Goal: Task Accomplishment & Management: Use online tool/utility

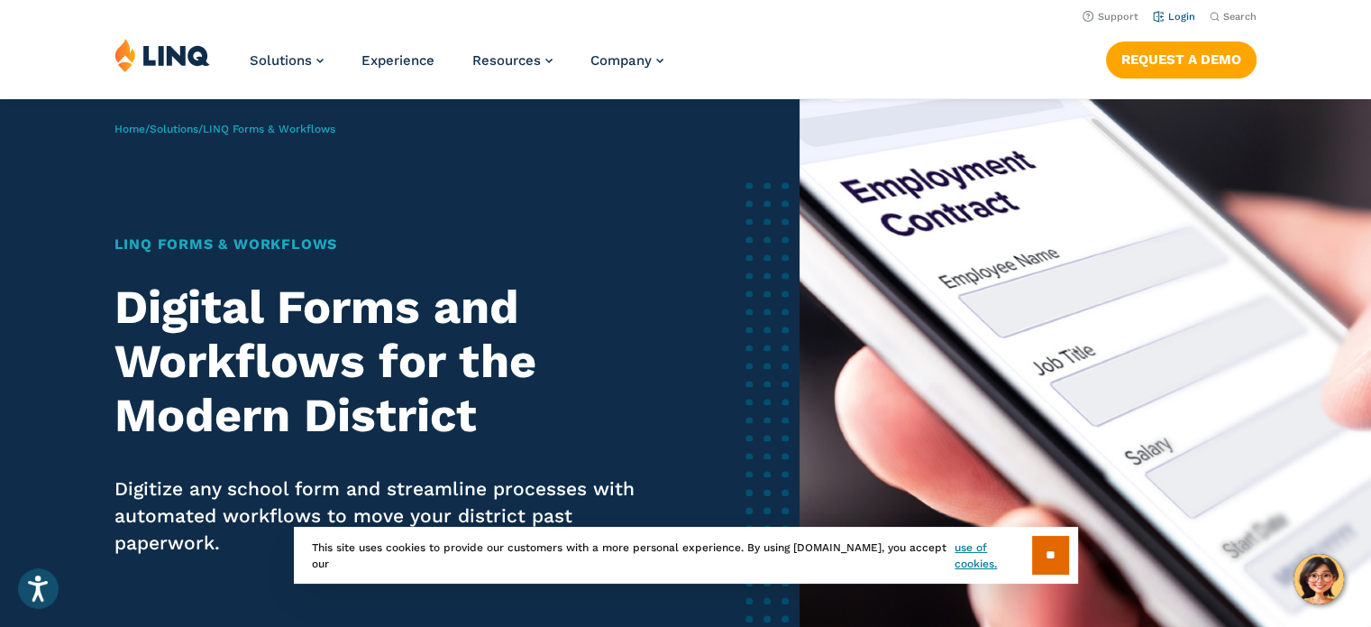
click at [1165, 17] on link "Login" at bounding box center [1174, 17] width 42 height 12
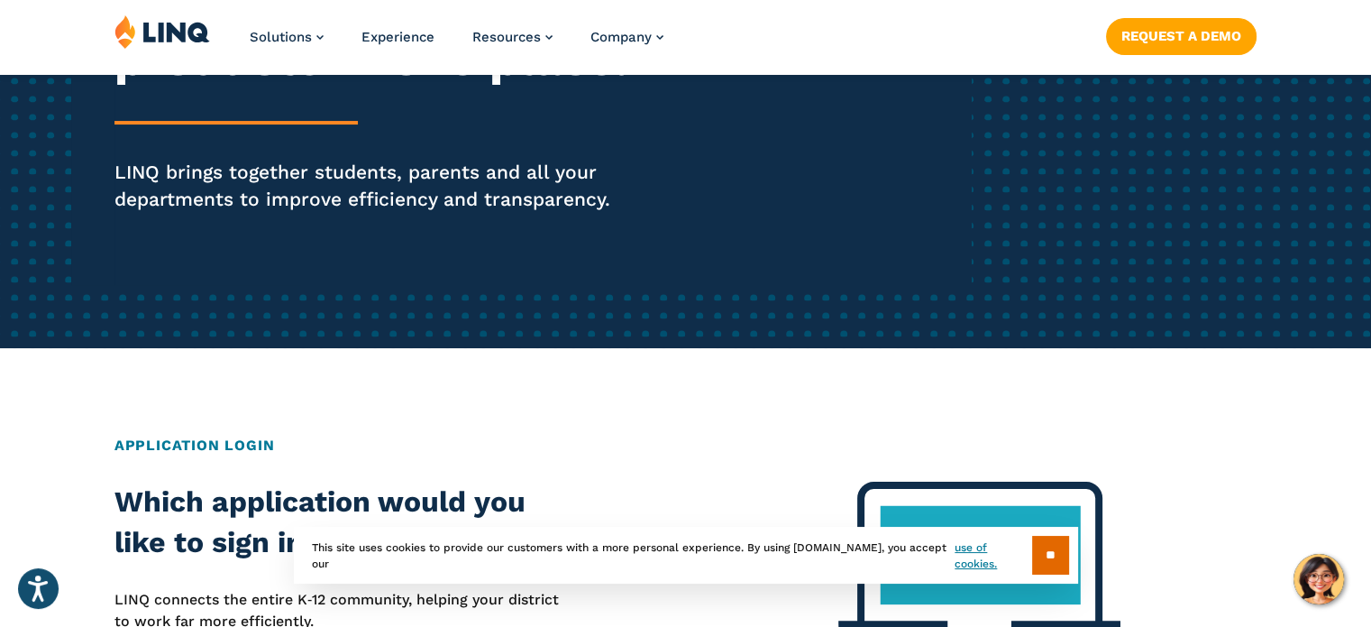
scroll to position [339, 0]
click at [1036, 545] on input "**" at bounding box center [1050, 554] width 37 height 39
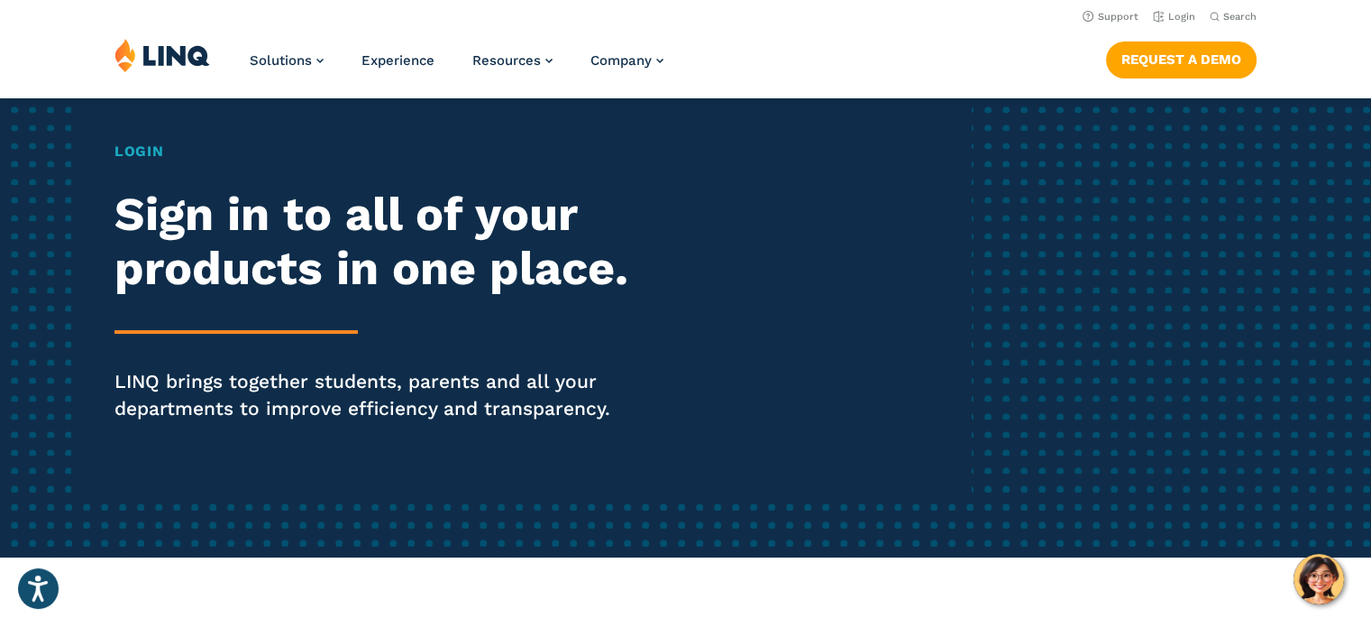
scroll to position [0, 0]
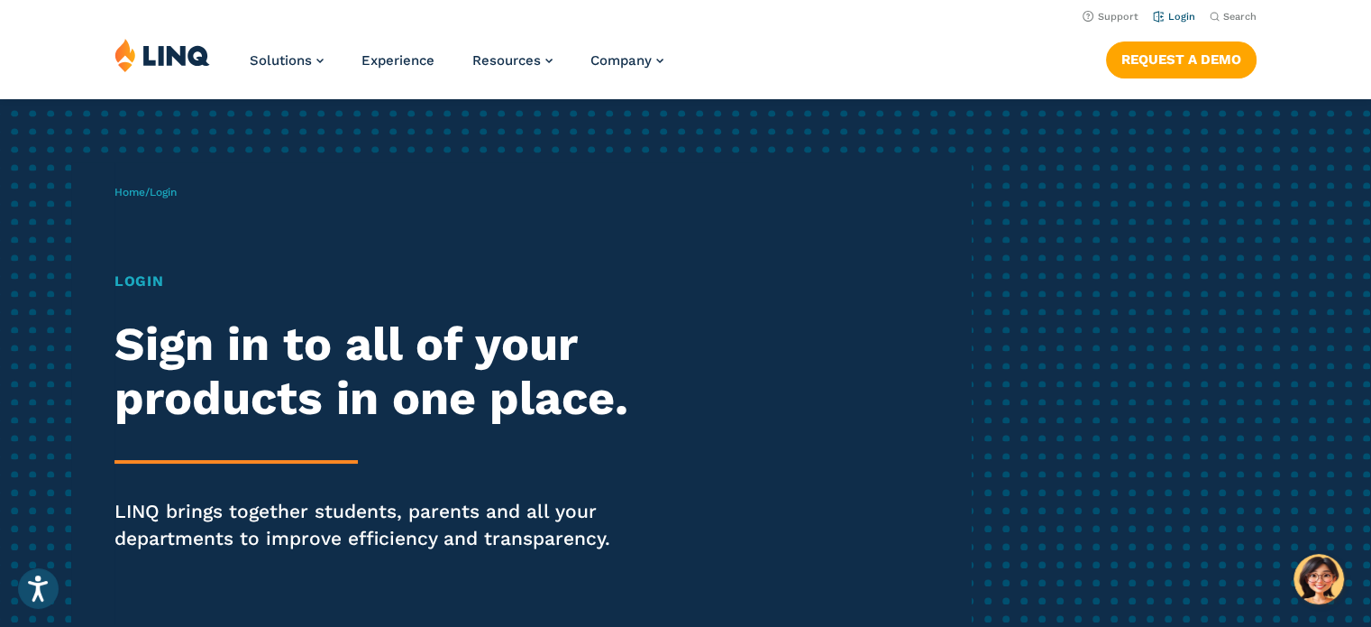
click at [1162, 18] on link "Login" at bounding box center [1174, 17] width 42 height 12
click at [150, 292] on h1 "Login" at bounding box center [378, 281] width 528 height 22
click at [145, 292] on h1 "Login" at bounding box center [378, 281] width 528 height 22
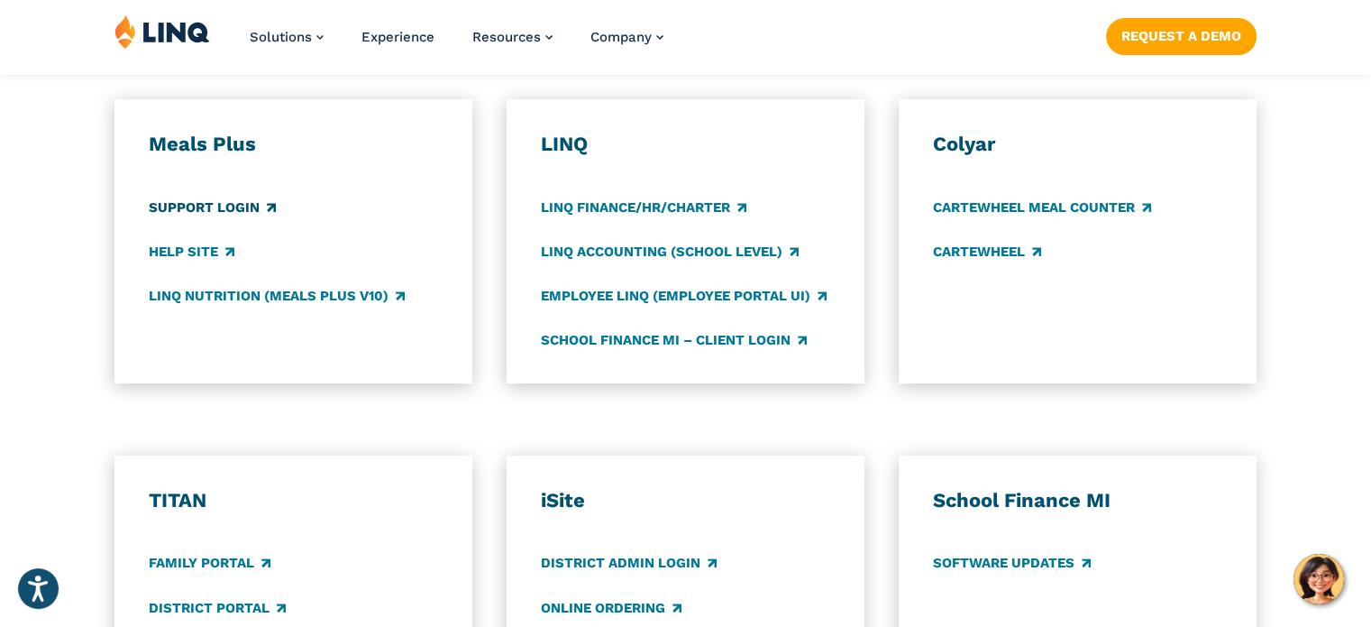
scroll to position [990, 0]
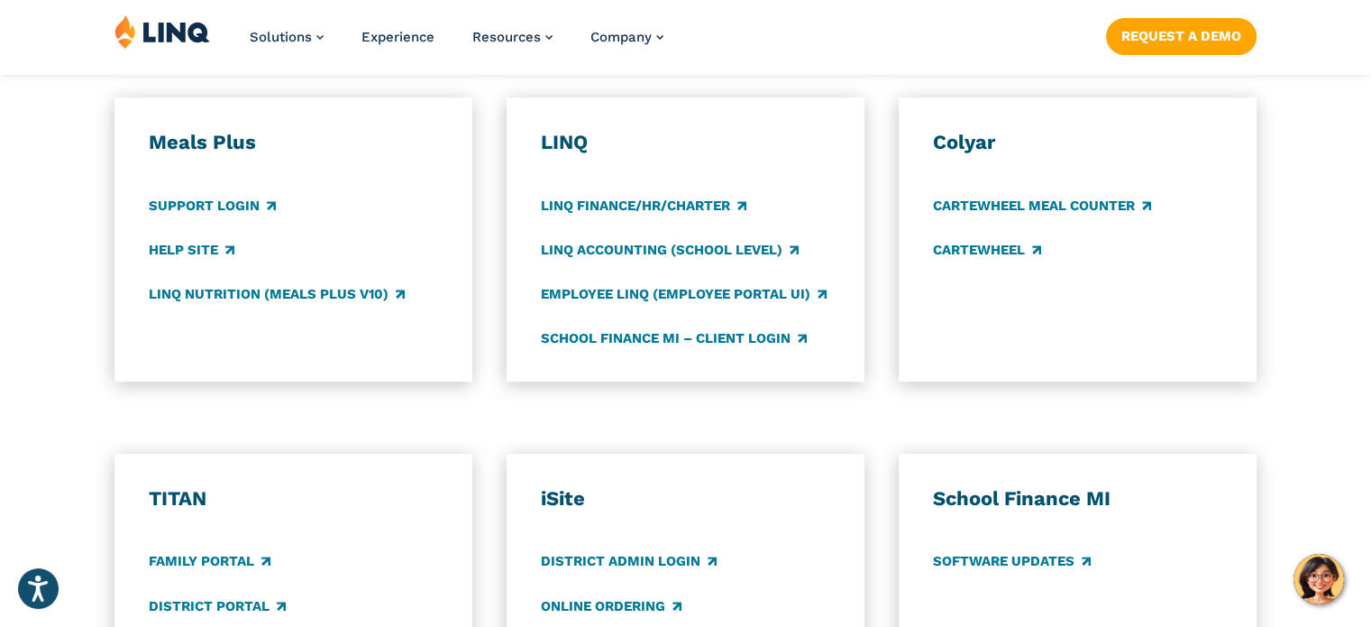
click at [563, 155] on h3 "LINQ" at bounding box center [685, 142] width 289 height 25
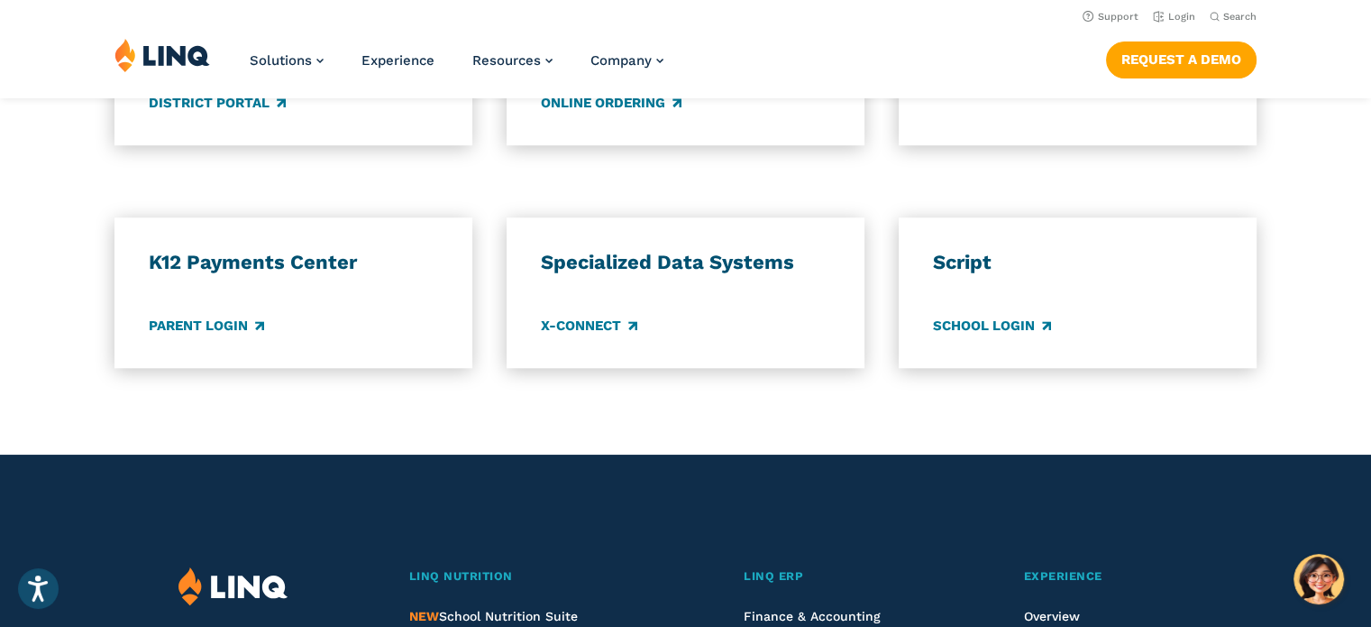
scroll to position [1129, 0]
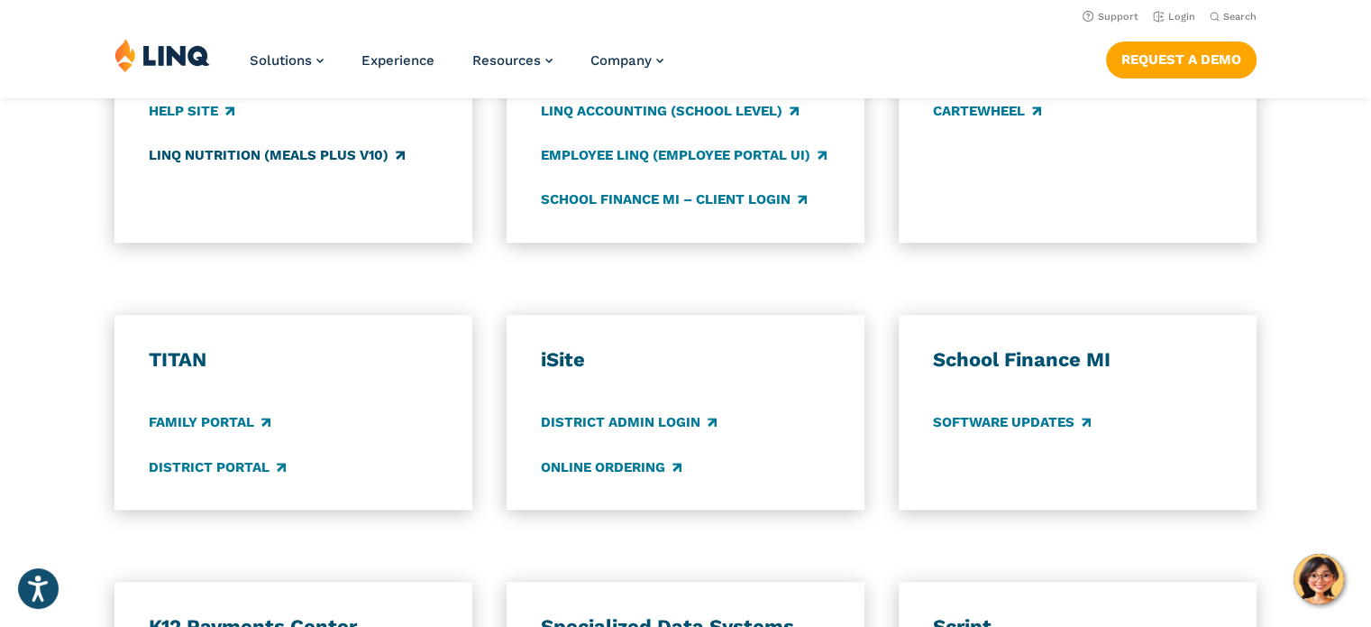
click at [295, 165] on link "LINQ Nutrition (Meals Plus v10)" at bounding box center [277, 155] width 256 height 20
